Goal: Task Accomplishment & Management: Manage account settings

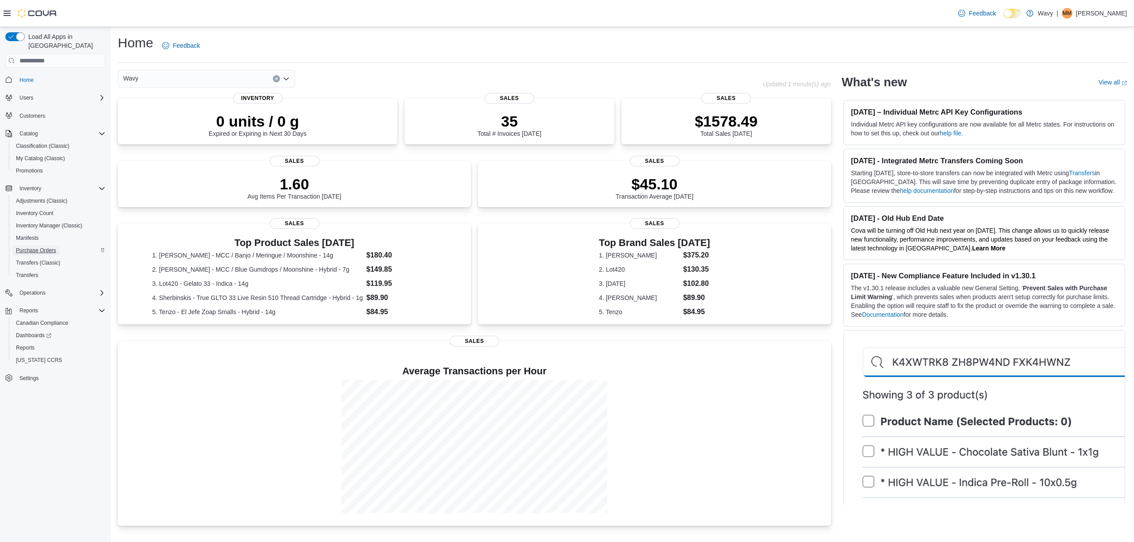
click at [48, 247] on span "Purchase Orders" at bounding box center [36, 250] width 40 height 7
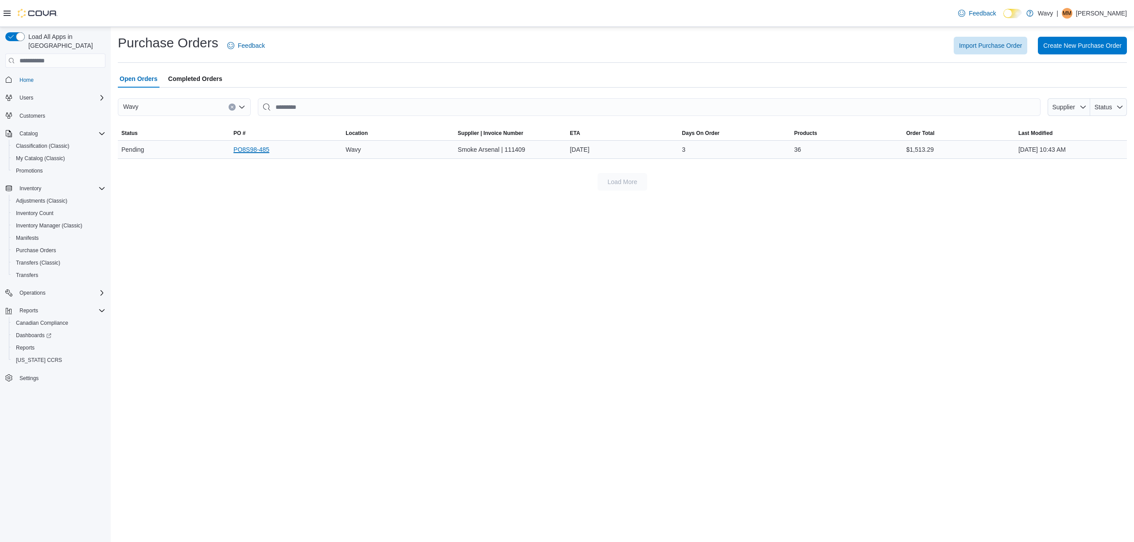
click at [249, 154] on link "PO8S98-485" at bounding box center [251, 149] width 36 height 11
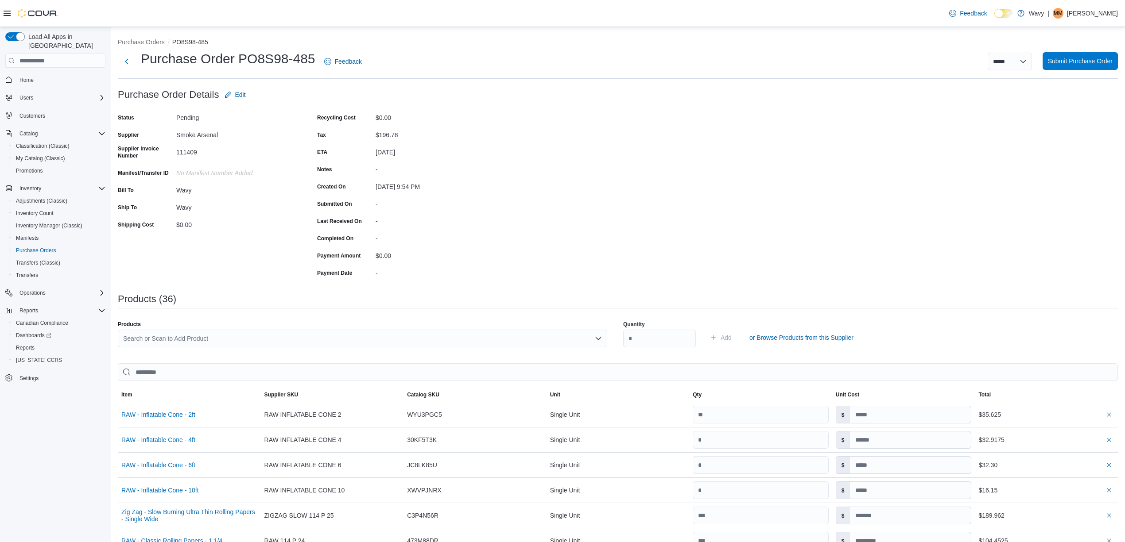
click at [1086, 62] on span "Submit Purchase Order" at bounding box center [1080, 61] width 65 height 9
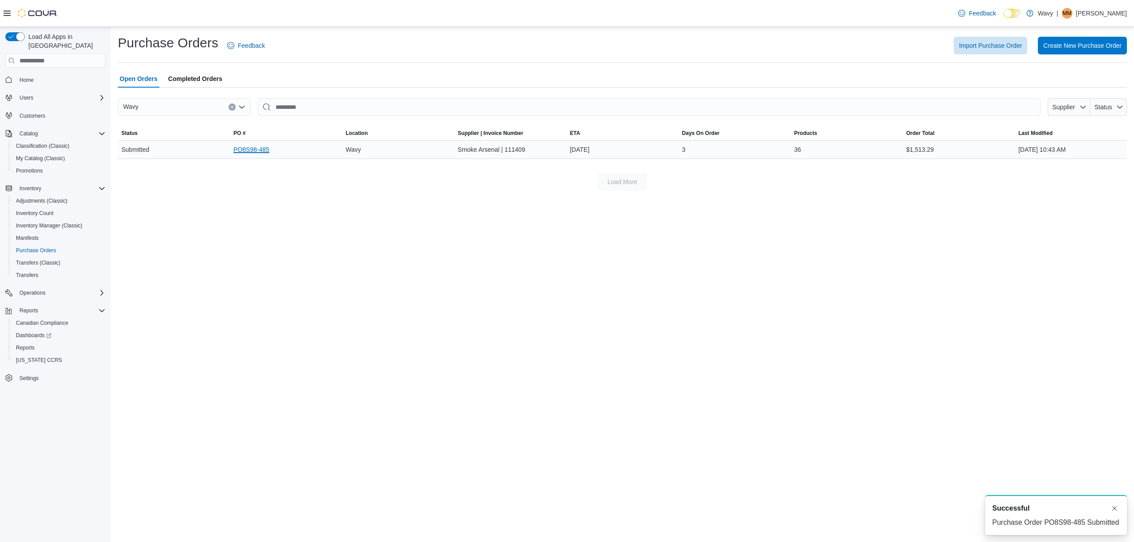
click at [242, 148] on link "PO8S98-485" at bounding box center [251, 149] width 36 height 11
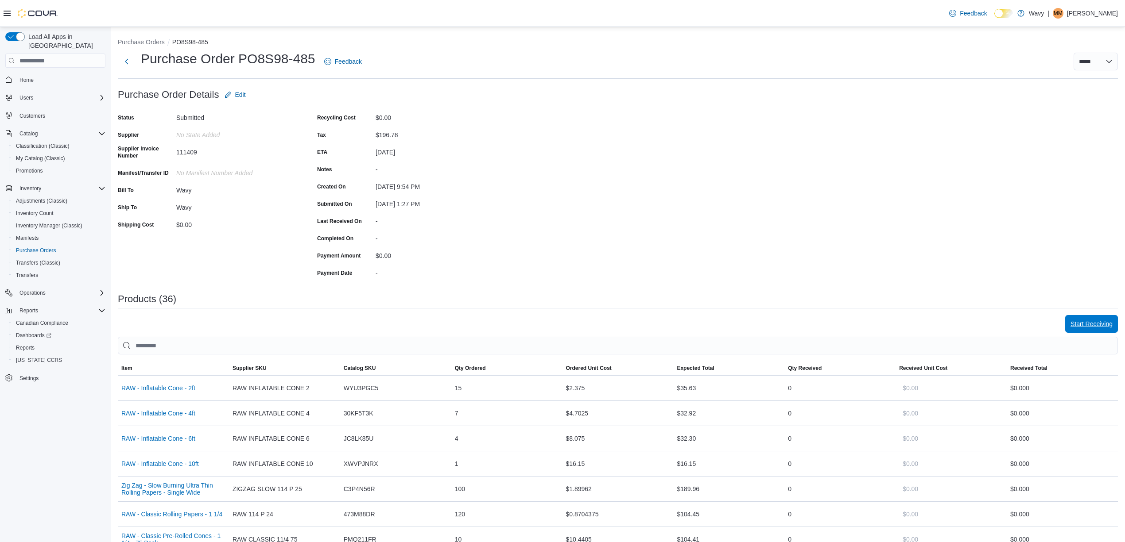
click at [1102, 330] on span "Start Receiving" at bounding box center [1091, 324] width 42 height 18
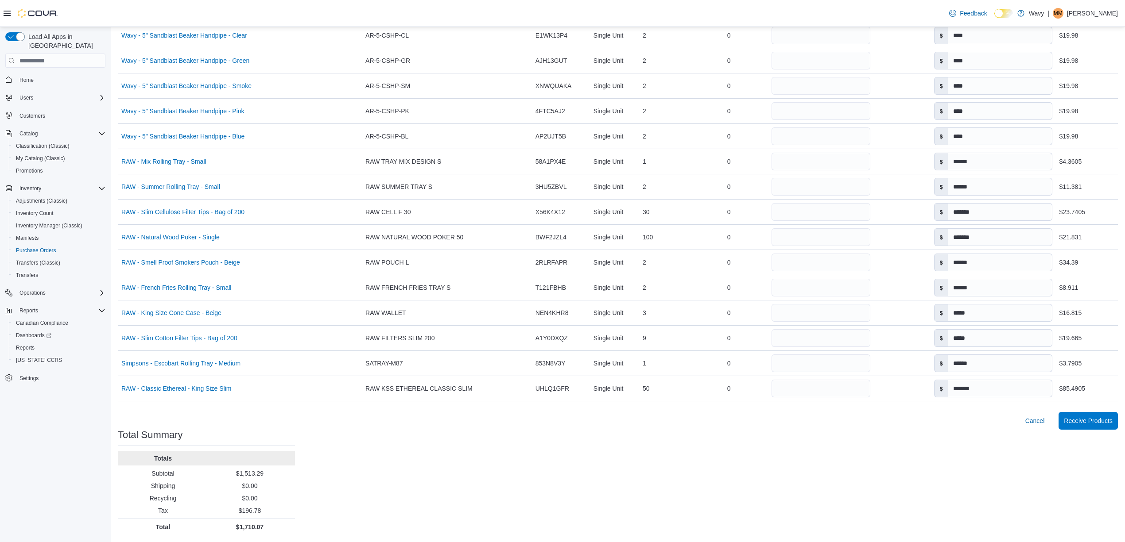
scroll to position [805, 0]
click at [1109, 424] on span "Receive Products" at bounding box center [1088, 420] width 49 height 9
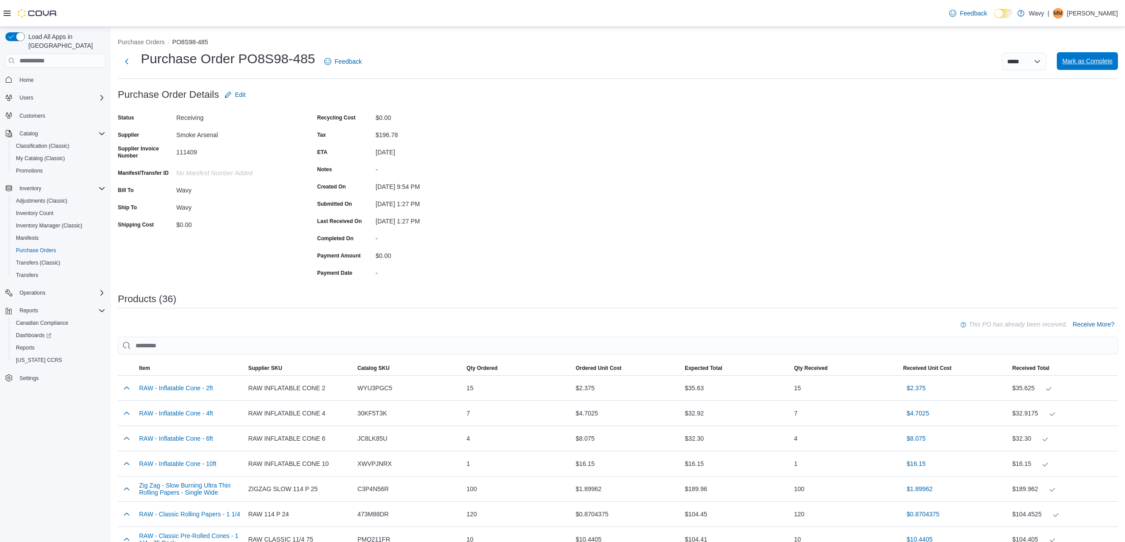
click at [1098, 61] on span "Mark as Complete" at bounding box center [1087, 61] width 50 height 9
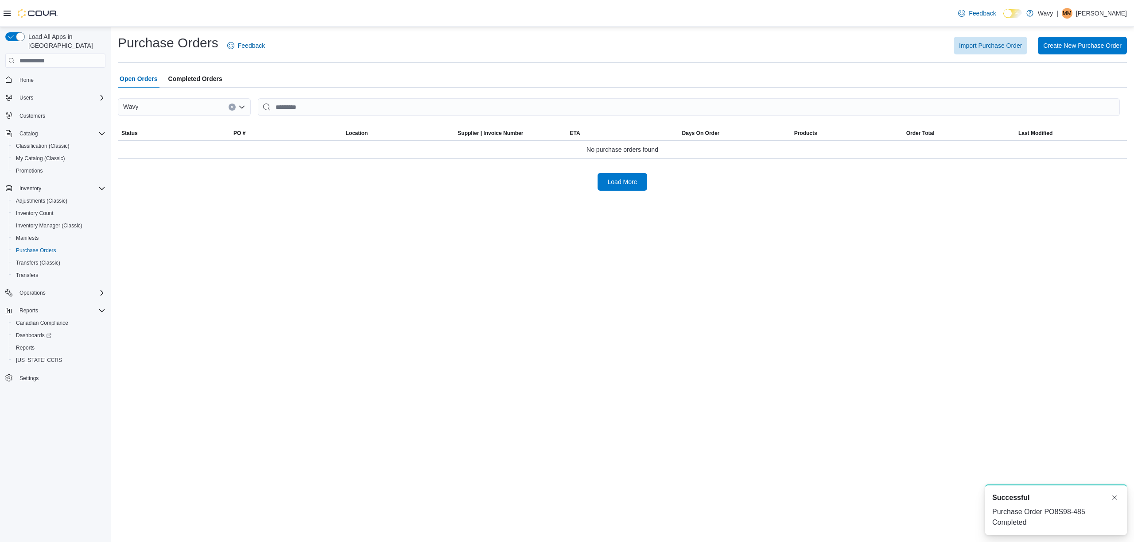
click at [1052, 272] on div "Purchase Orders Feedback Import Purchase Order Create New Purchase Order Open O…" at bounding box center [622, 284] width 1023 height 515
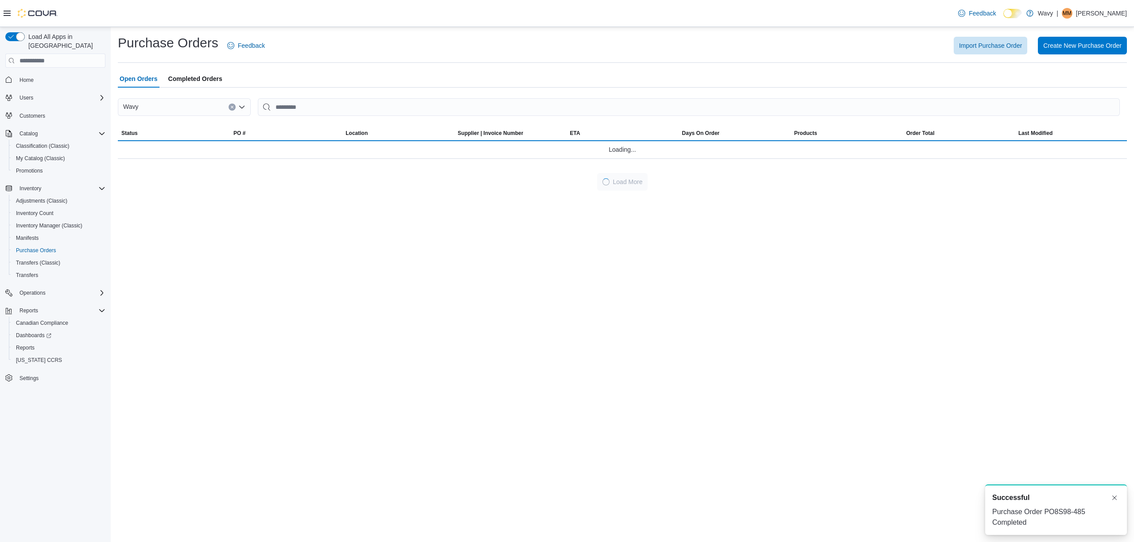
click at [41, 74] on span "Home" at bounding box center [60, 79] width 89 height 11
